Goal: Find specific page/section: Find specific page/section

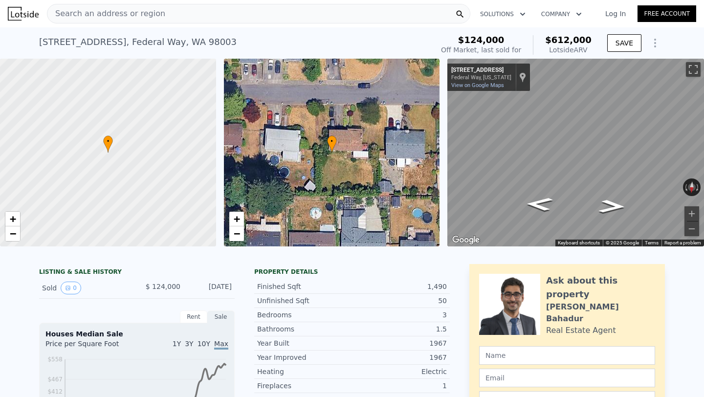
click at [173, 8] on div "Search an address or region" at bounding box center [258, 14] width 423 height 20
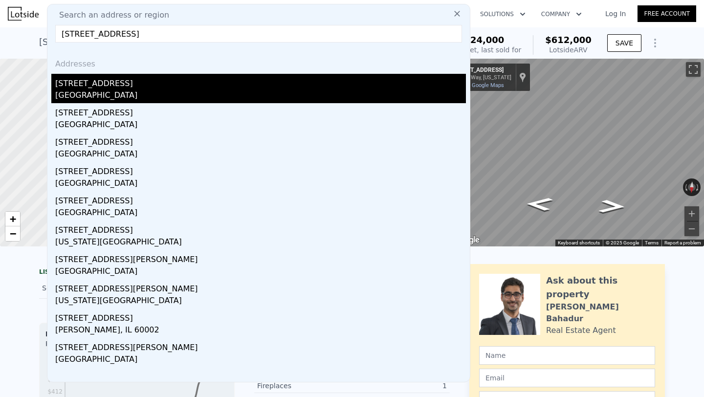
type input "[STREET_ADDRESS]"
click at [124, 92] on div "[GEOGRAPHIC_DATA]" at bounding box center [260, 96] width 411 height 14
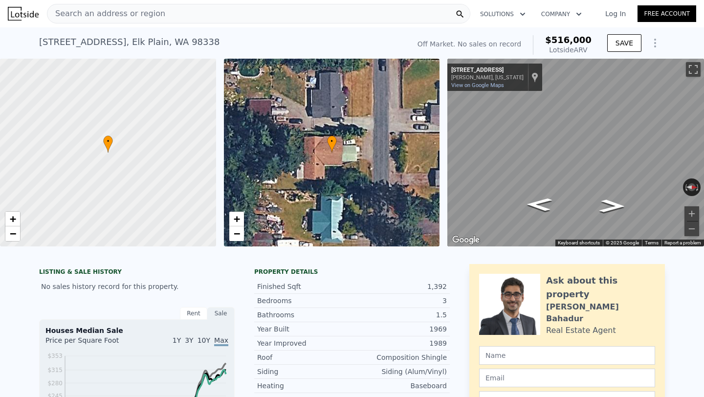
click at [153, 12] on span "Search an address or region" at bounding box center [106, 14] width 118 height 12
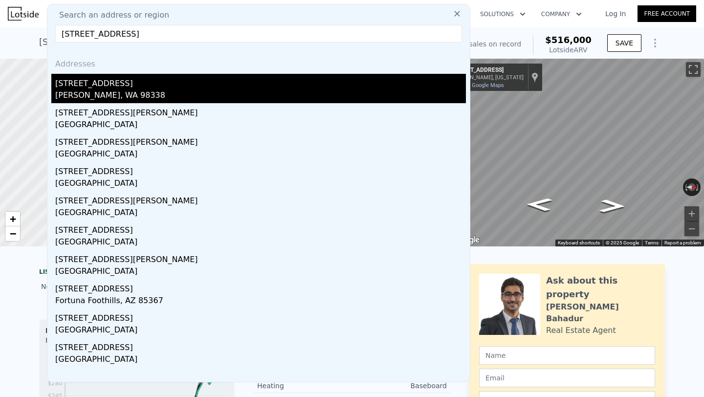
type input "[STREET_ADDRESS]"
click at [114, 90] on div "[PERSON_NAME], WA 98338" at bounding box center [260, 96] width 411 height 14
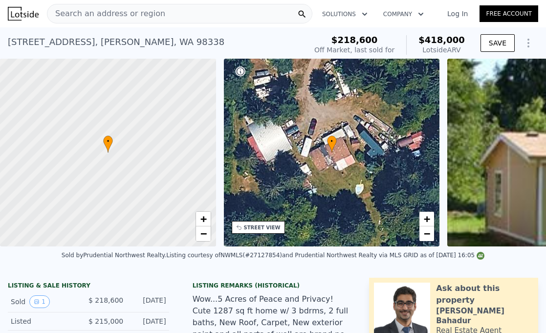
click at [140, 21] on div "Search an address or region" at bounding box center [106, 13] width 118 height 19
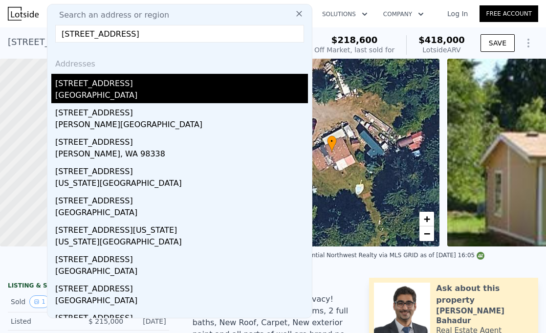
type input "[STREET_ADDRESS]"
click at [118, 86] on div "[STREET_ADDRESS]" at bounding box center [181, 82] width 253 height 16
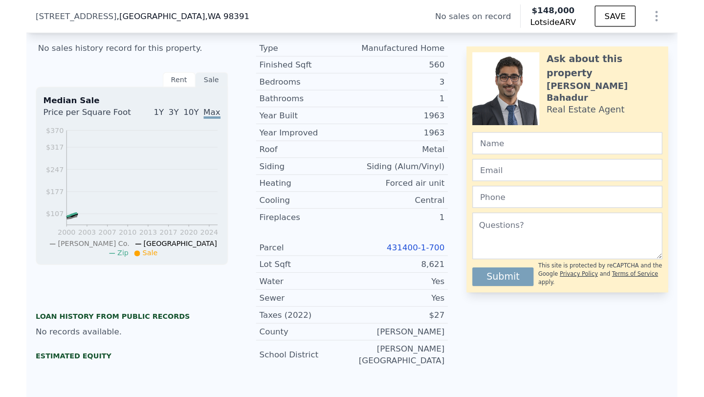
scroll to position [324, 0]
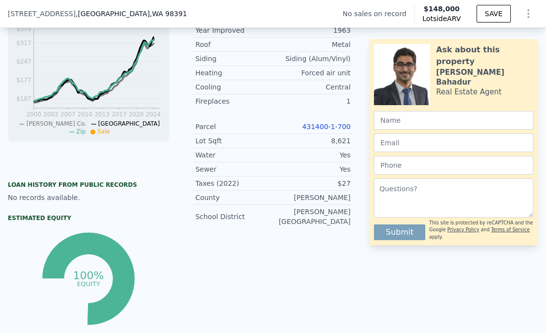
click at [339, 129] on link "431400-1-700" at bounding box center [326, 127] width 48 height 8
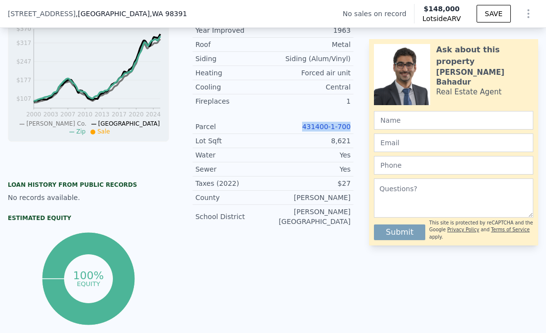
drag, startPoint x: 301, startPoint y: 127, endPoint x: 349, endPoint y: 130, distance: 48.0
click at [349, 130] on div "431400-1-700" at bounding box center [312, 127] width 78 height 10
copy link "431400-1-700"
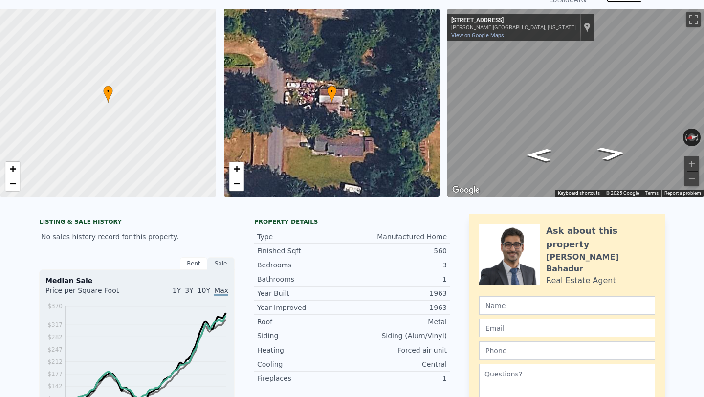
scroll to position [0, 0]
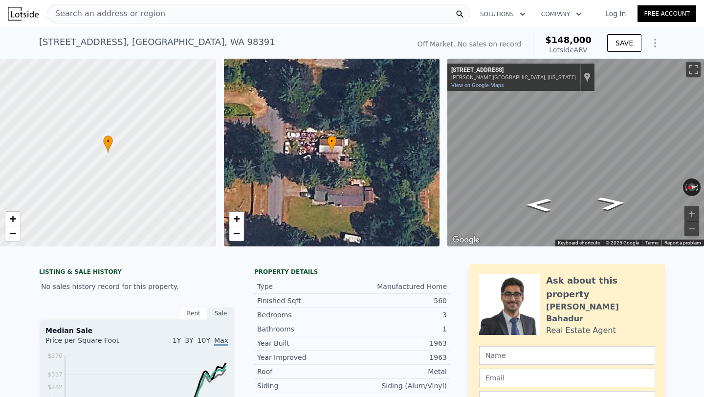
click at [297, 314] on div "Bedrooms" at bounding box center [304, 315] width 95 height 10
